Goal: Check status: Check status

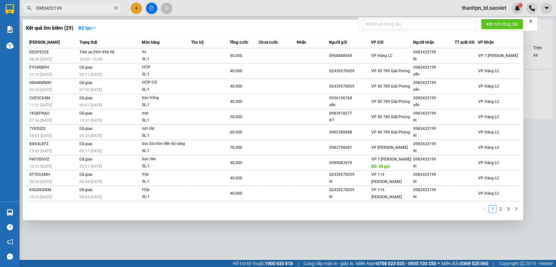
click at [0, 15] on section "Kết quả tìm kiếm ( 29 ) Bộ lọc Mã ĐH Trạng thái Món hàng Thu hộ Tổng cước Chưa …" at bounding box center [278, 133] width 556 height 267
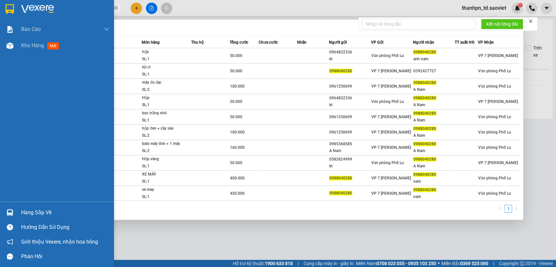
drag, startPoint x: 76, startPoint y: 5, endPoint x: 13, endPoint y: 16, distance: 63.6
click at [13, 16] on section "Kết quả tìm kiếm ( 10 ) Bộ lọc Mã ĐH Trạng thái Món hàng Thu hộ Tổng cước Chưa …" at bounding box center [278, 133] width 556 height 267
paste input "63695303"
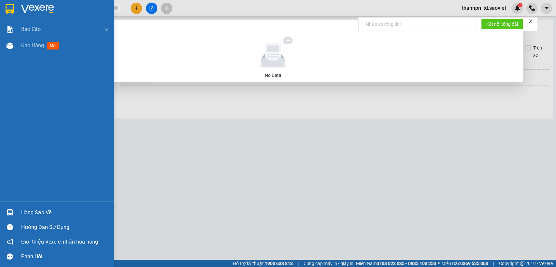
drag, startPoint x: 82, startPoint y: 11, endPoint x: 11, endPoint y: 6, distance: 70.9
click at [0, 22] on section "Kết quả tìm kiếm ( 0 ) Bộ lọc No Data 0963695303 thanhpn_td.saoviet 1 Báo cáo 5…" at bounding box center [278, 133] width 556 height 267
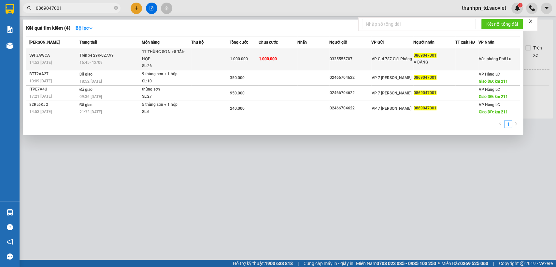
type input "0869047001"
click at [176, 56] on div "17 THÙNG SƠN +8 TẢI+ HỘP" at bounding box center [166, 56] width 49 height 14
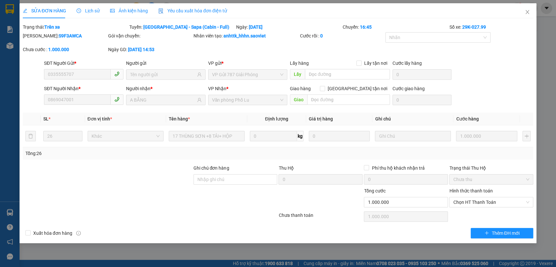
type input "0335555707"
type input "0869047001"
type input "A BẰNG"
type input "1.000.000"
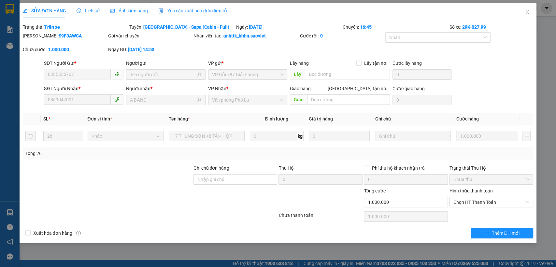
click at [96, 10] on span "Lịch sử" at bounding box center [88, 10] width 23 height 5
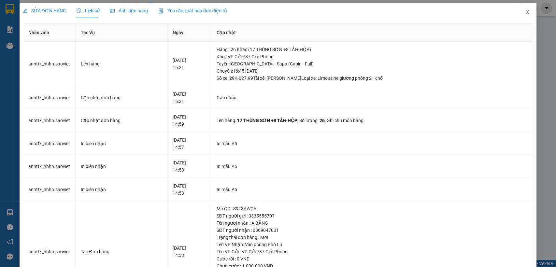
click at [525, 12] on icon "close" at bounding box center [527, 11] width 5 height 5
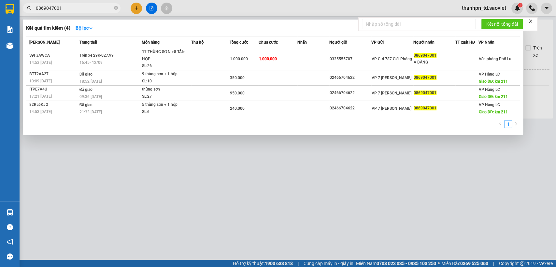
click at [81, 8] on input "0869047001" at bounding box center [74, 8] width 77 height 7
click at [228, 198] on div at bounding box center [278, 133] width 556 height 267
click at [73, 6] on input "0869047001" at bounding box center [74, 8] width 77 height 7
